Goal: Task Accomplishment & Management: Use online tool/utility

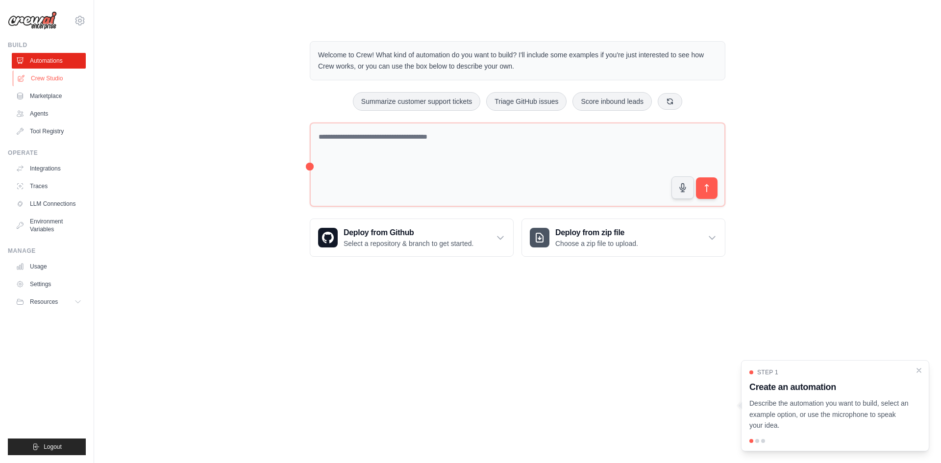
click at [55, 78] on link "Crew Studio" at bounding box center [50, 79] width 74 height 16
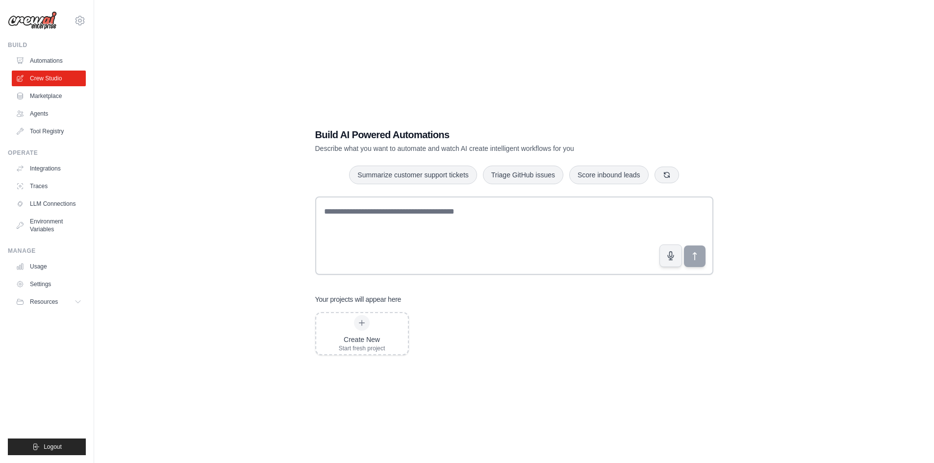
click at [41, 113] on link "Agents" at bounding box center [49, 114] width 74 height 16
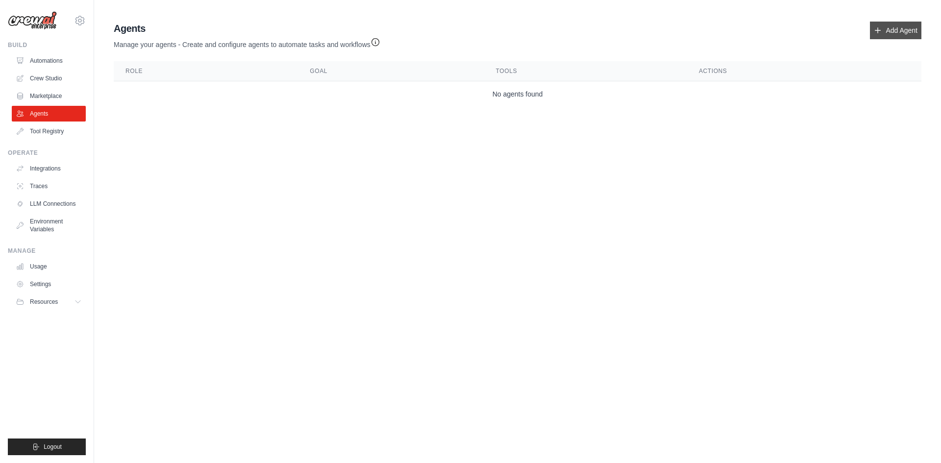
click at [888, 32] on link "Add Agent" at bounding box center [895, 31] width 51 height 18
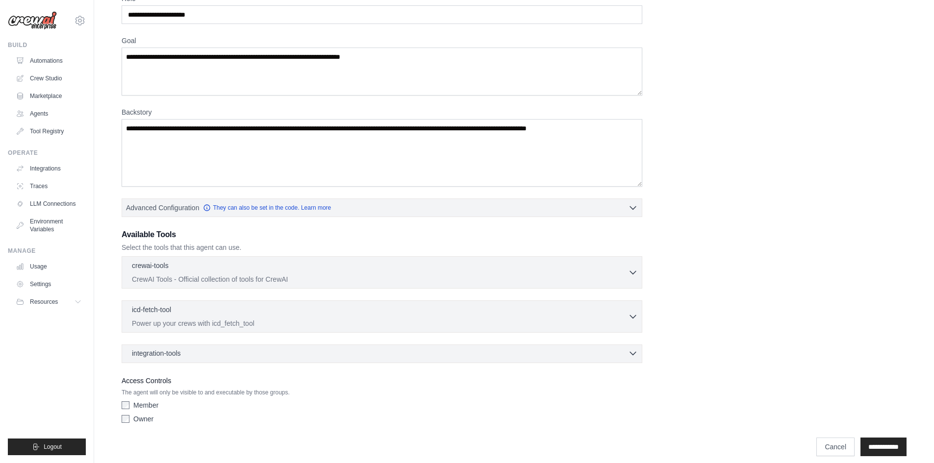
scroll to position [63, 0]
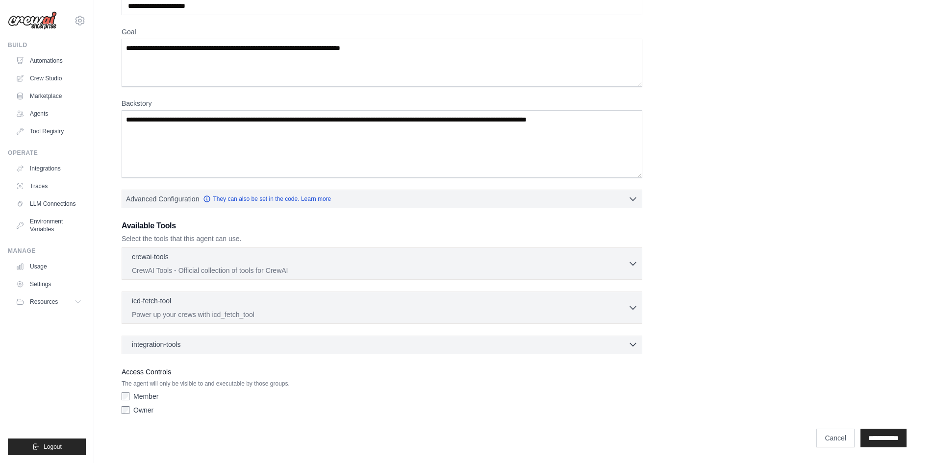
click at [252, 341] on div "integration-tools 0 selected" at bounding box center [385, 345] width 506 height 10
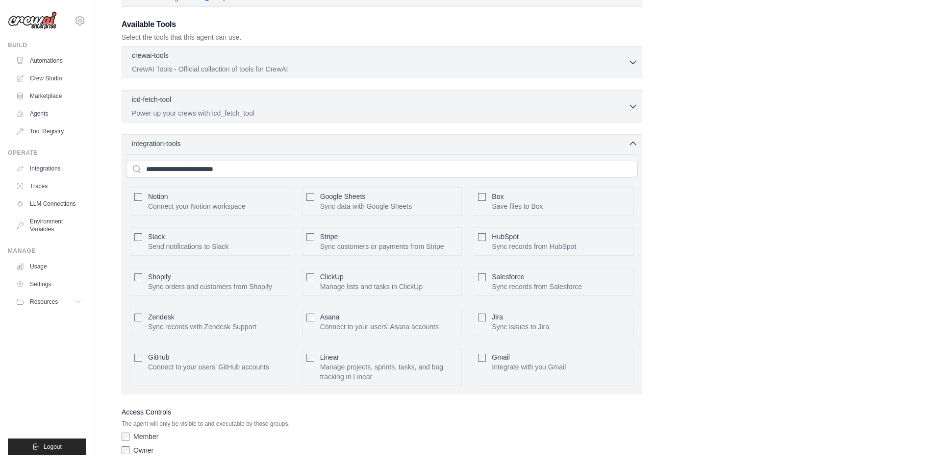
scroll to position [255, 0]
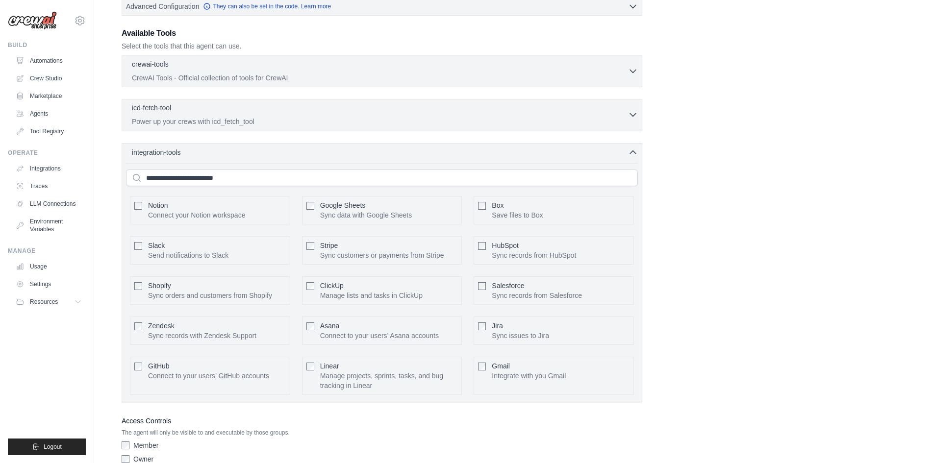
click at [252, 116] on div "icd-fetch-tool 0 selected Power up your crews with icd_fetch_tool" at bounding box center [380, 115] width 496 height 24
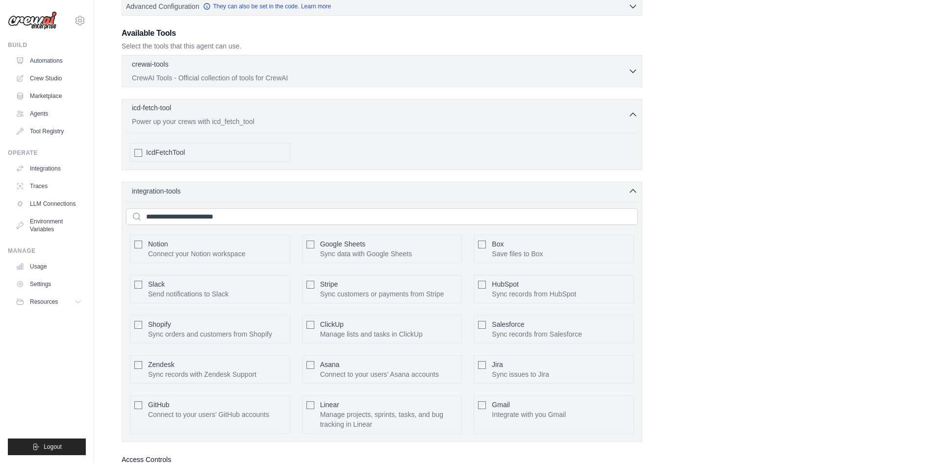
click at [270, 118] on p "Power up your crews with icd_fetch_tool" at bounding box center [380, 122] width 496 height 10
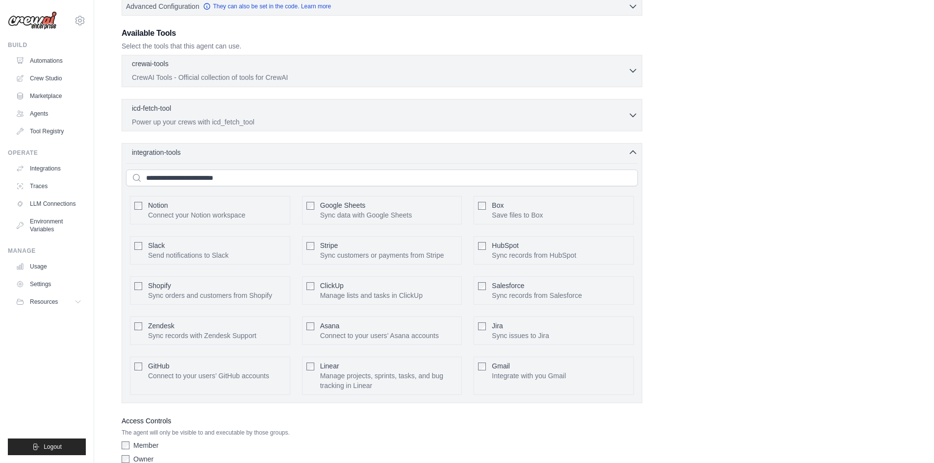
click at [264, 76] on p "CrewAI Tools - Official collection of tools for CrewAI" at bounding box center [380, 78] width 496 height 10
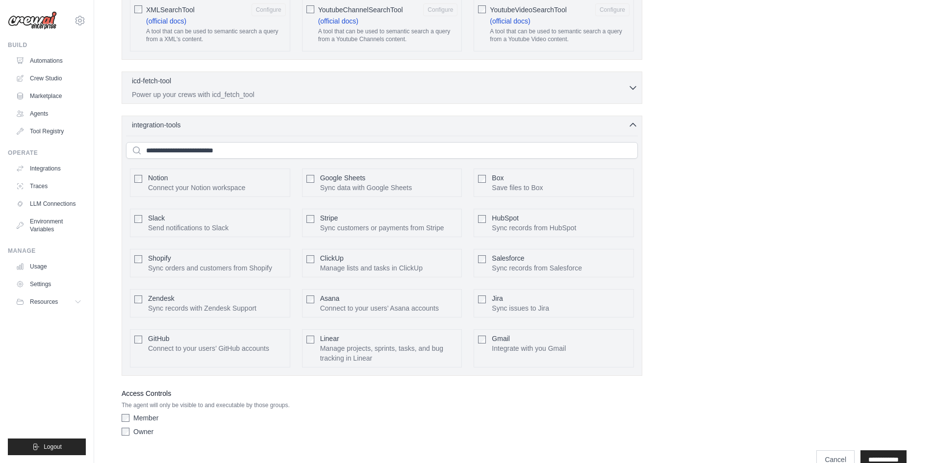
scroll to position [1956, 0]
